Goal: Information Seeking & Learning: Learn about a topic

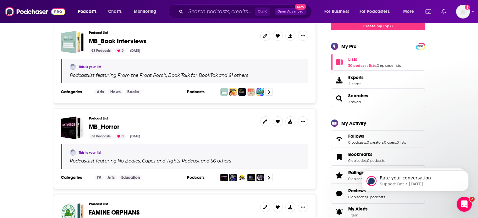
click at [109, 125] on span "MB_Horror" at bounding box center [104, 127] width 30 height 8
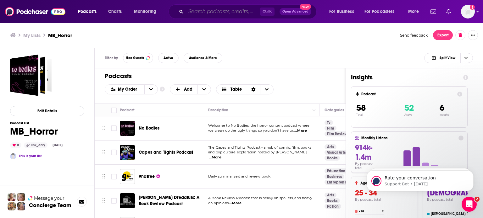
click at [212, 12] on input "Search podcasts, credits, & more..." at bounding box center [223, 12] width 74 height 10
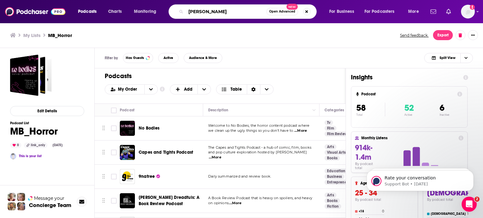
type input "karin slaughter"
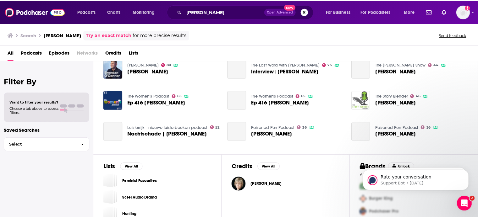
scroll to position [118, 0]
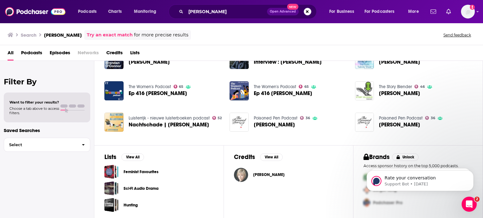
click at [242, 171] on img "Karin Slaughter" at bounding box center [241, 175] width 14 height 14
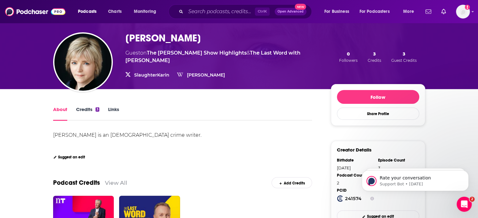
scroll to position [22, 0]
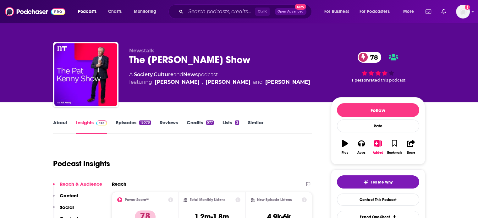
click at [55, 120] on link "About" at bounding box center [60, 127] width 14 height 14
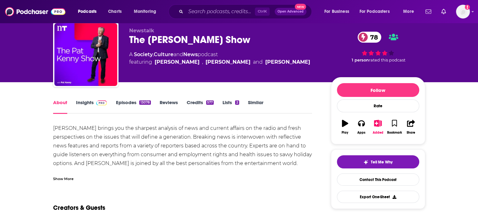
scroll to position [31, 0]
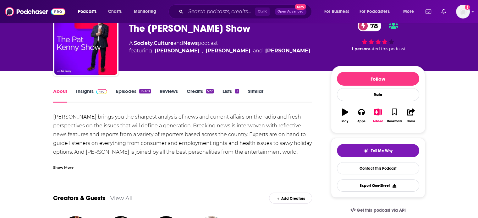
click at [70, 169] on div "Show More" at bounding box center [63, 167] width 20 height 6
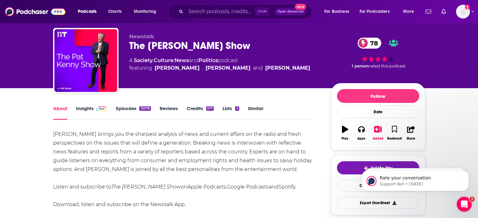
scroll to position [0, 0]
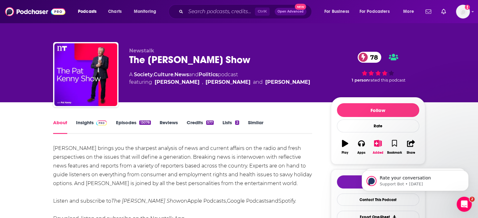
click at [124, 125] on link "Episodes 13078" at bounding box center [133, 127] width 35 height 14
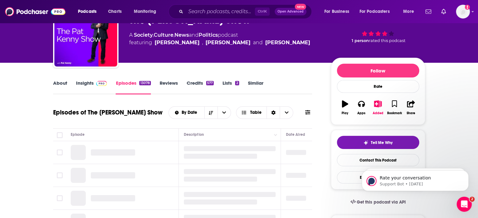
scroll to position [63, 0]
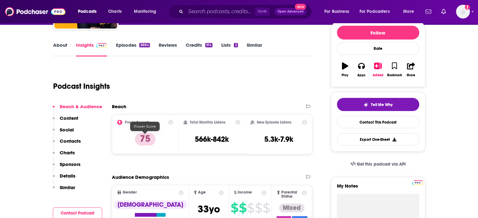
scroll to position [31, 0]
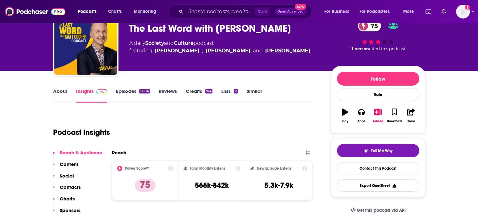
click at [122, 92] on link "Episodes 6884" at bounding box center [133, 95] width 34 height 14
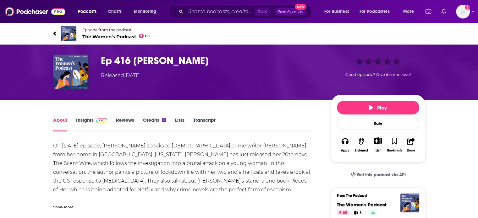
click at [118, 34] on span "The Women's Podcast 65" at bounding box center [116, 37] width 68 height 6
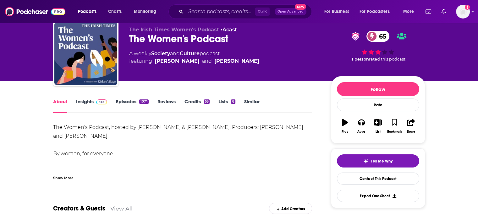
scroll to position [31, 0]
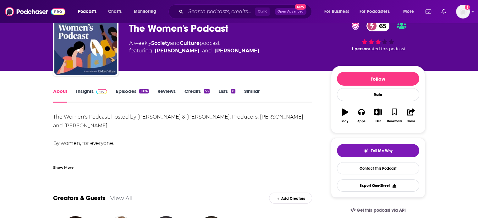
click at [131, 92] on link "Episodes 1074" at bounding box center [132, 95] width 33 height 14
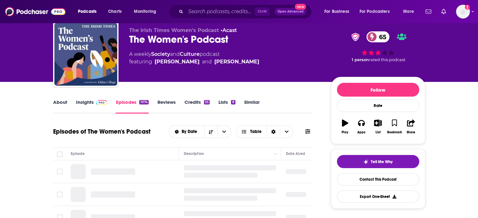
scroll to position [94, 0]
